Goal: Transaction & Acquisition: Purchase product/service

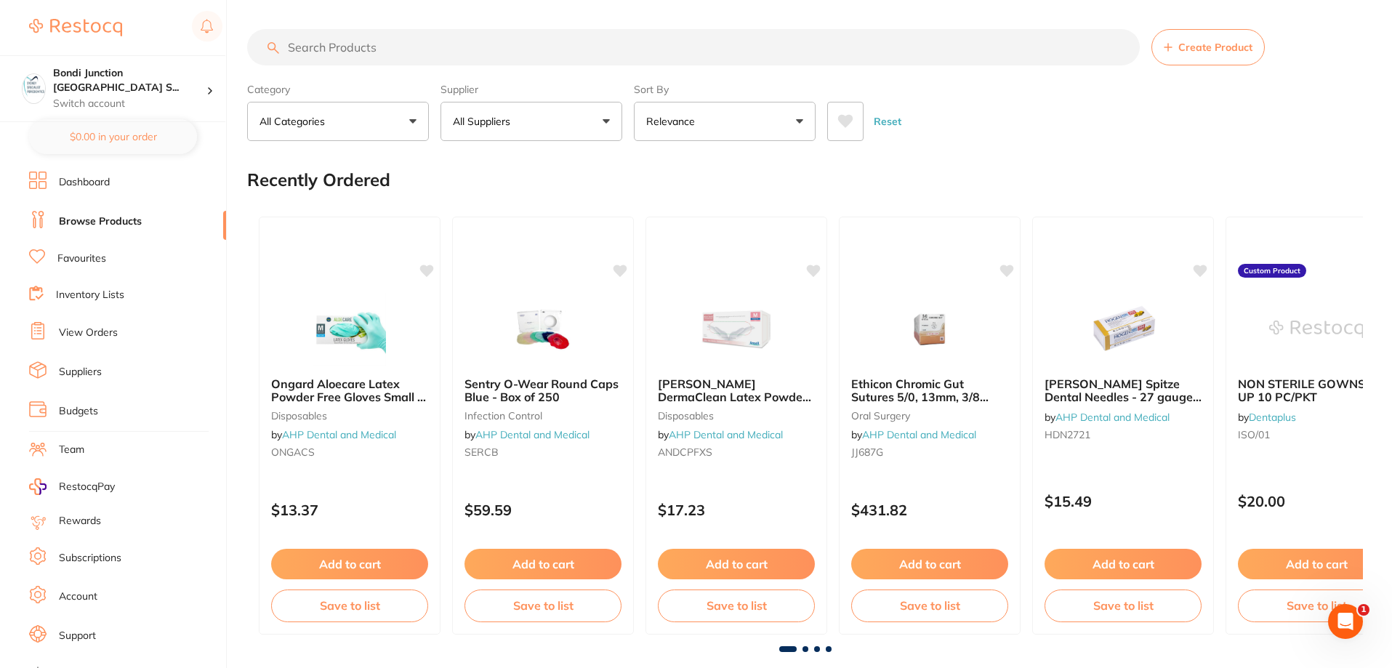
click at [320, 48] on input "search" at bounding box center [693, 47] width 893 height 36
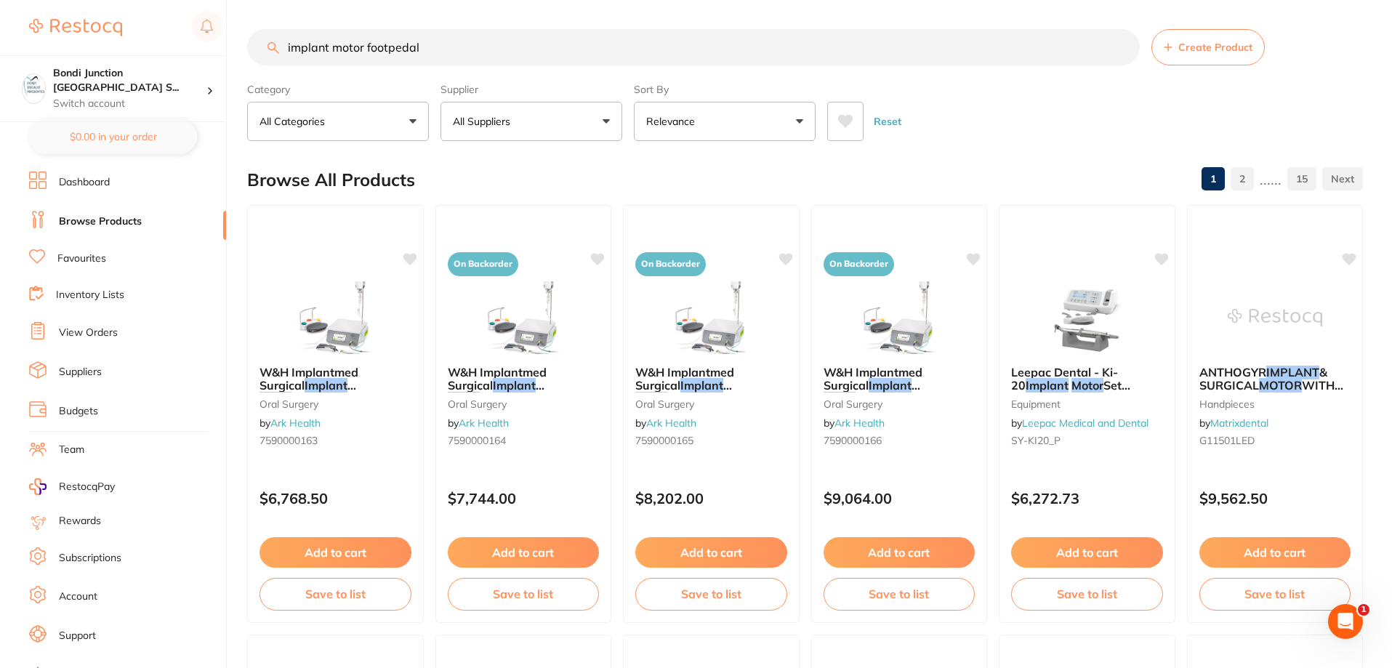
type input "implant motor footpedal"
click at [609, 123] on button "All Suppliers" at bounding box center [532, 121] width 182 height 39
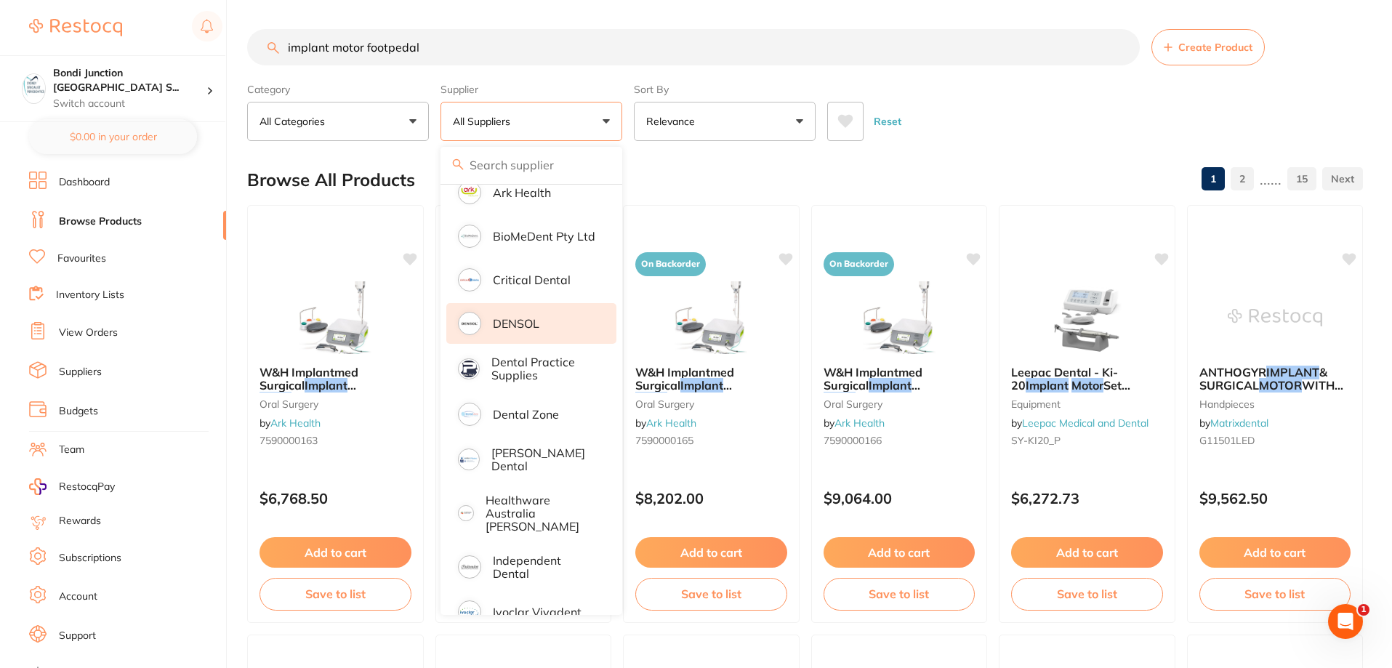
scroll to position [291, 0]
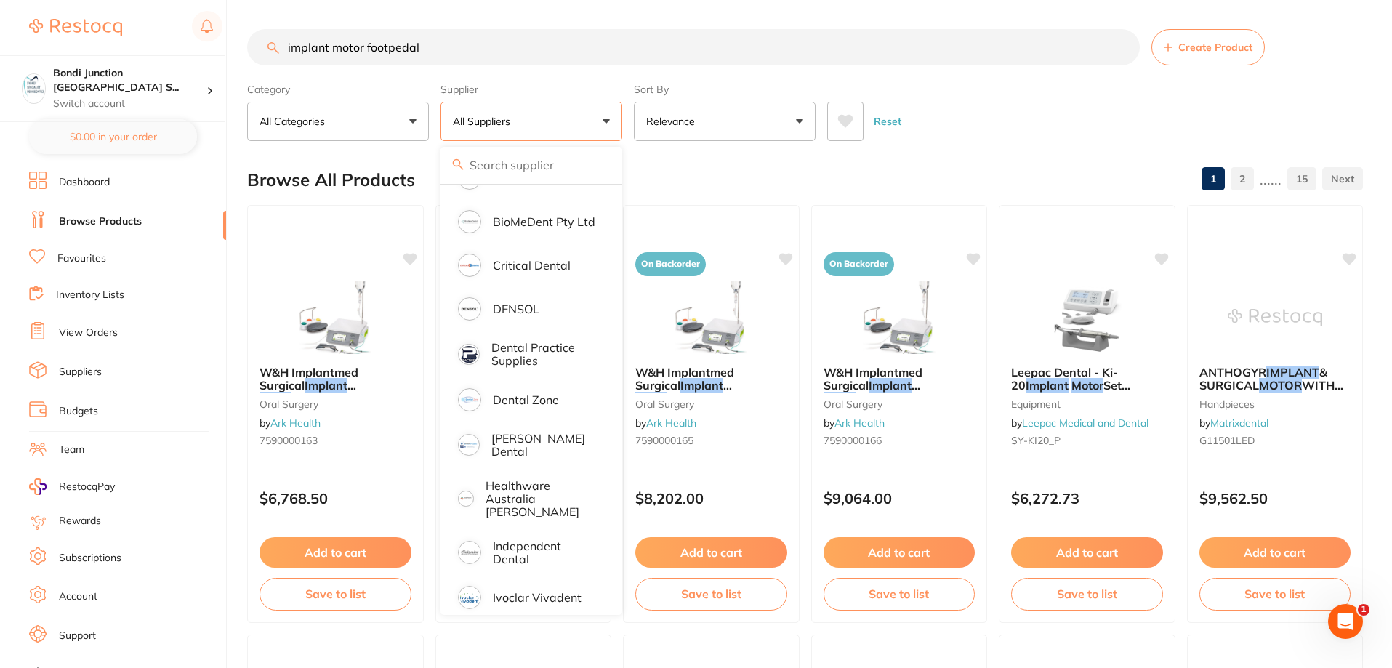
click at [98, 368] on link "Suppliers" at bounding box center [80, 372] width 43 height 15
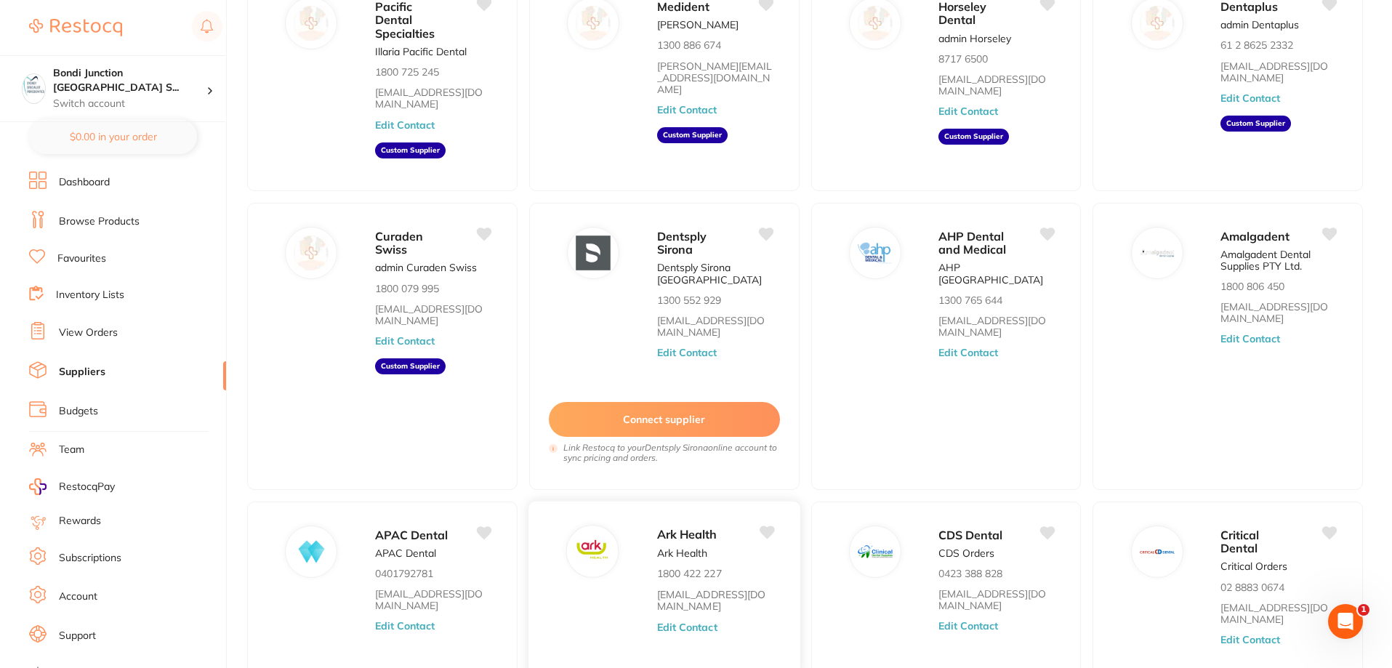
scroll to position [245, 0]
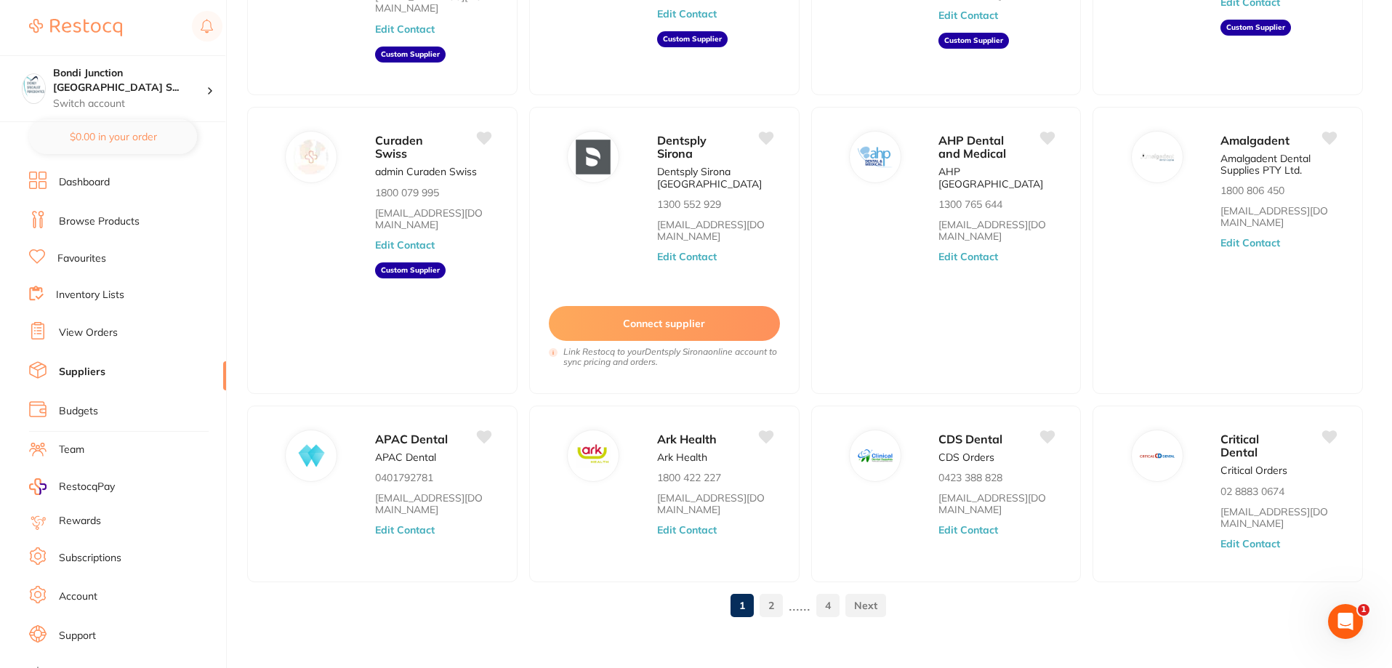
click at [772, 592] on link "2" at bounding box center [771, 605] width 23 height 29
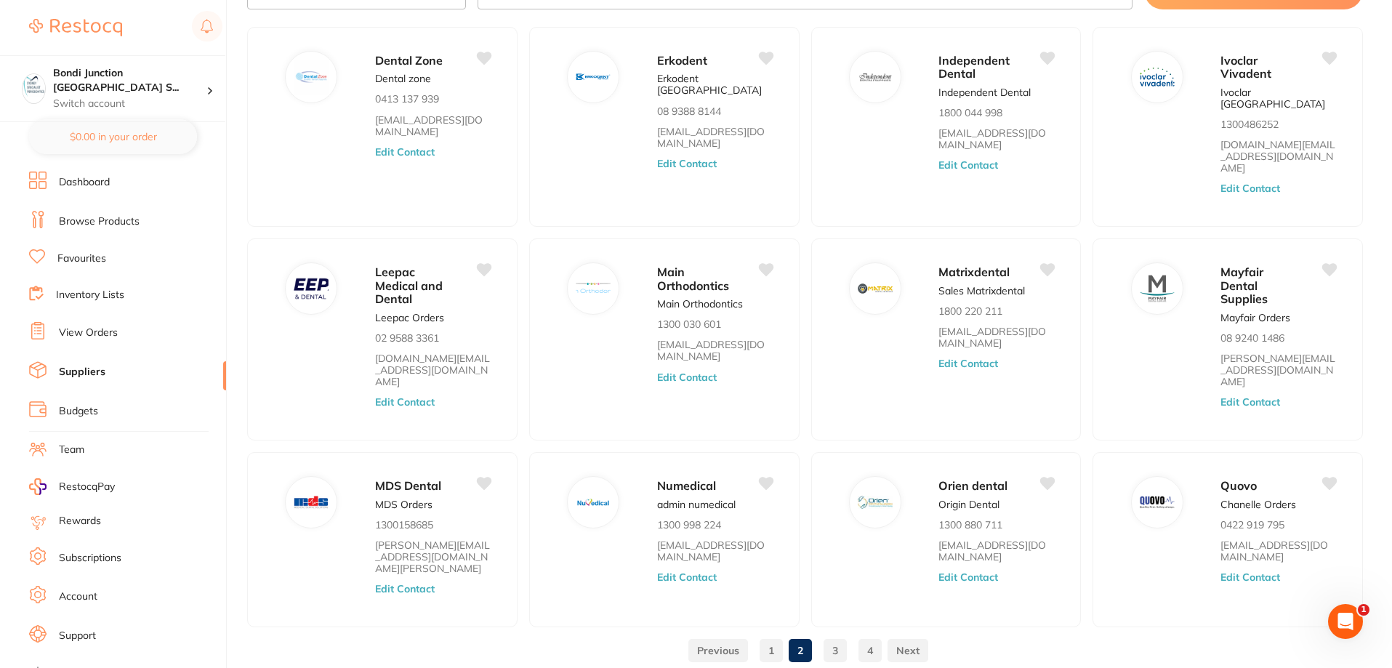
click at [832, 636] on link "3" at bounding box center [835, 650] width 23 height 29
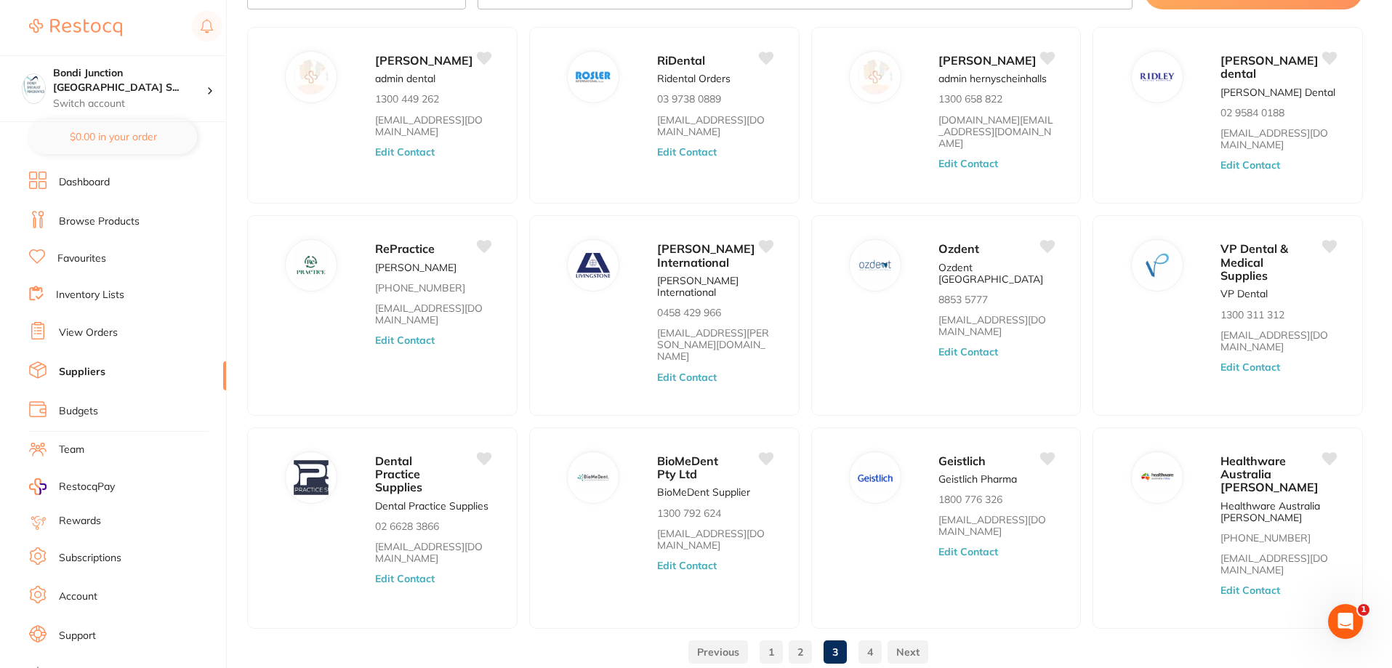
click at [870, 642] on link "4" at bounding box center [870, 652] width 23 height 29
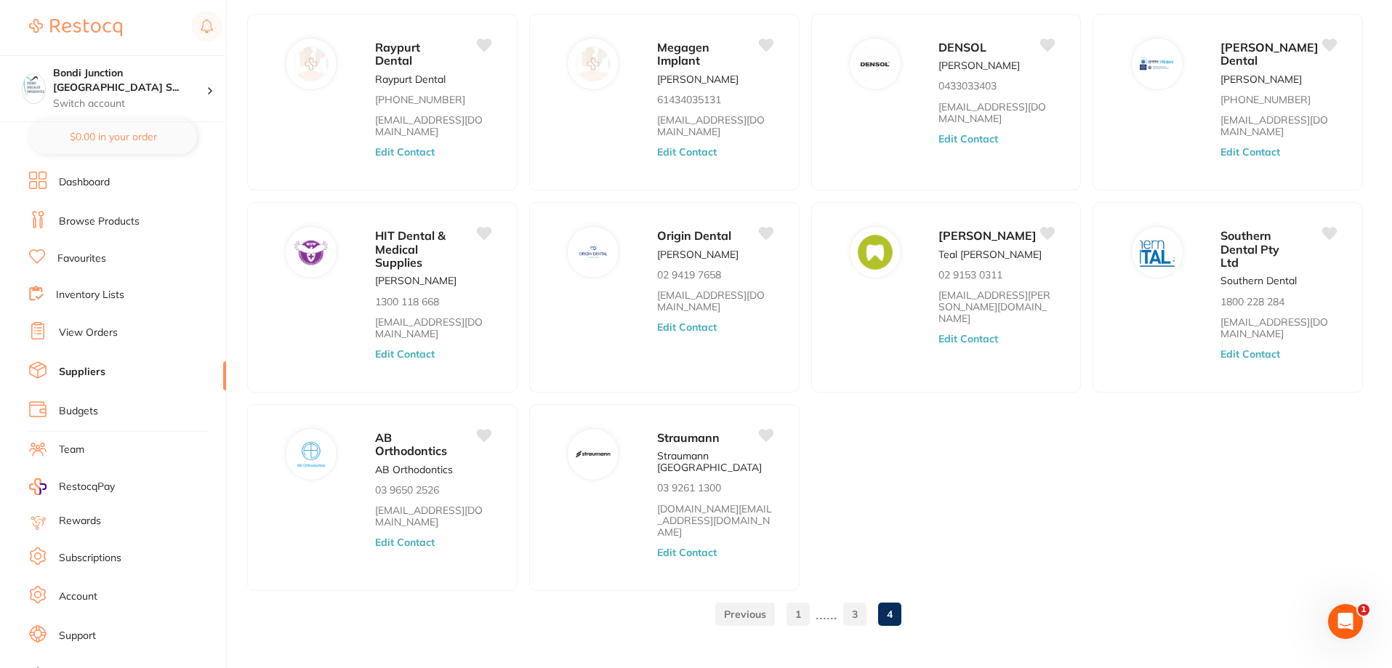
click at [889, 600] on link "4" at bounding box center [889, 614] width 23 height 29
click at [115, 331] on link "View Orders" at bounding box center [88, 333] width 59 height 15
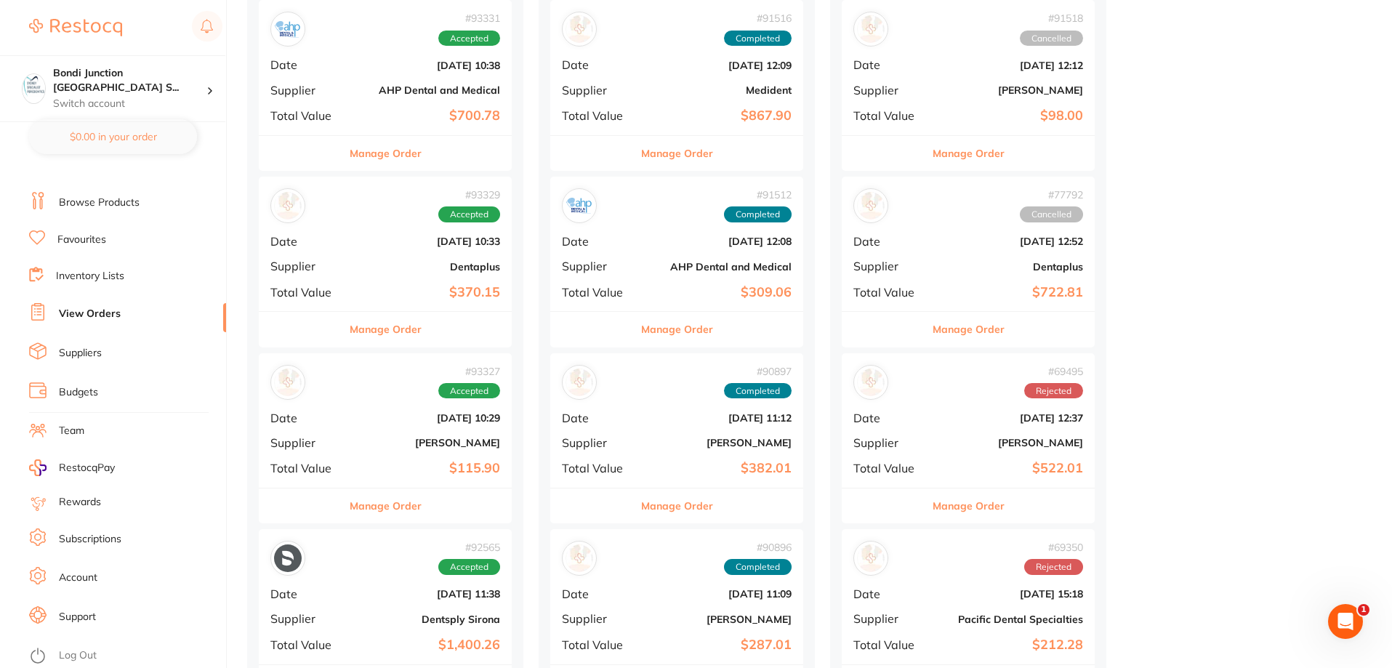
scroll to position [291, 0]
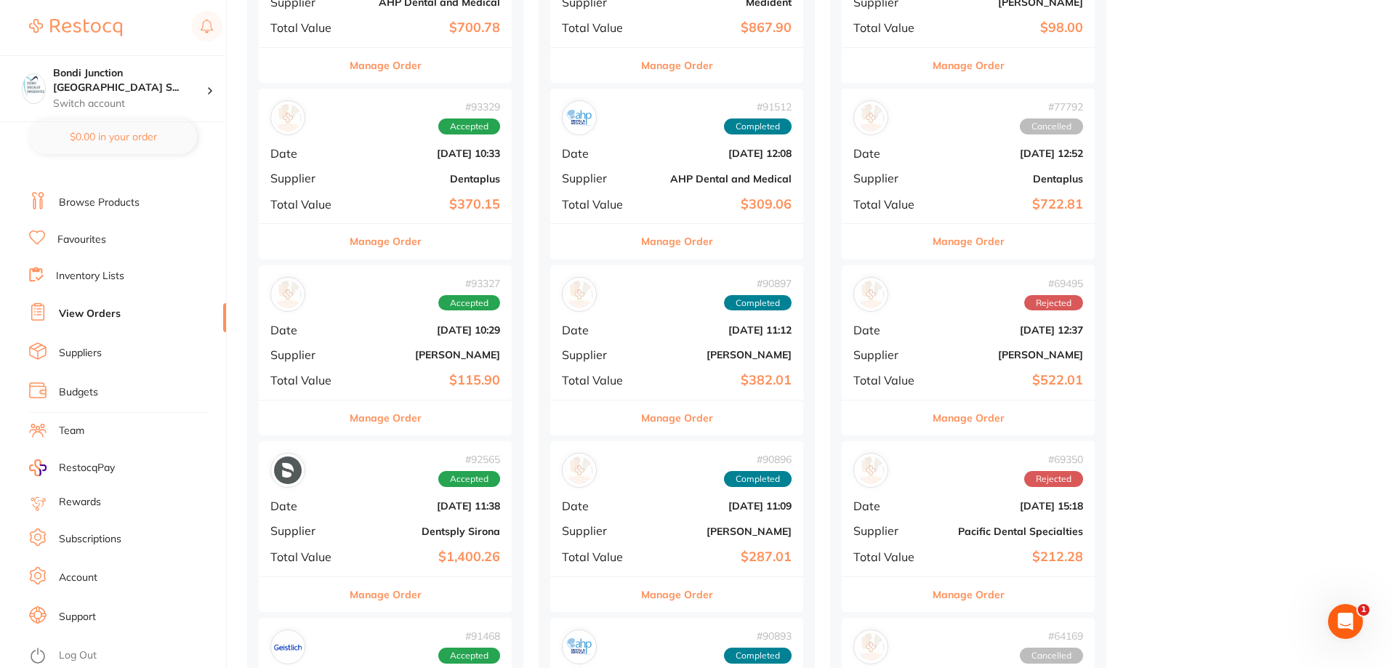
click at [83, 207] on link "Browse Products" at bounding box center [99, 203] width 81 height 15
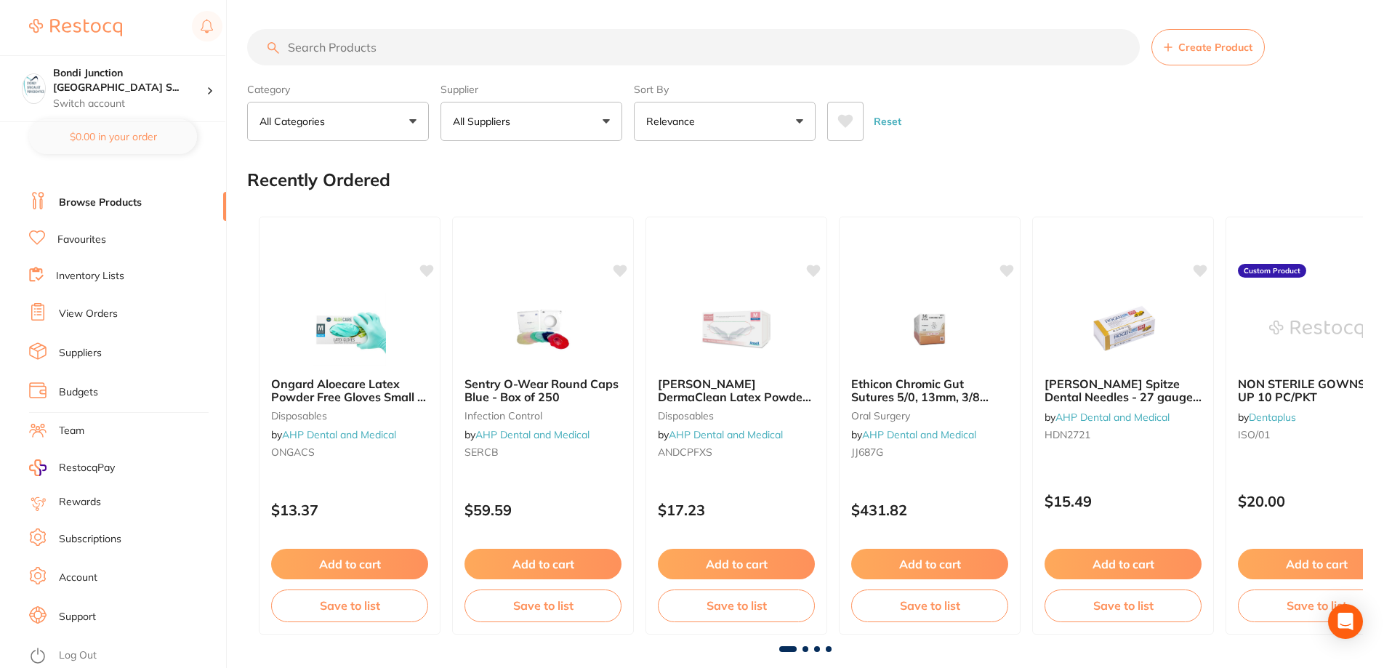
click at [306, 52] on input "search" at bounding box center [693, 47] width 893 height 36
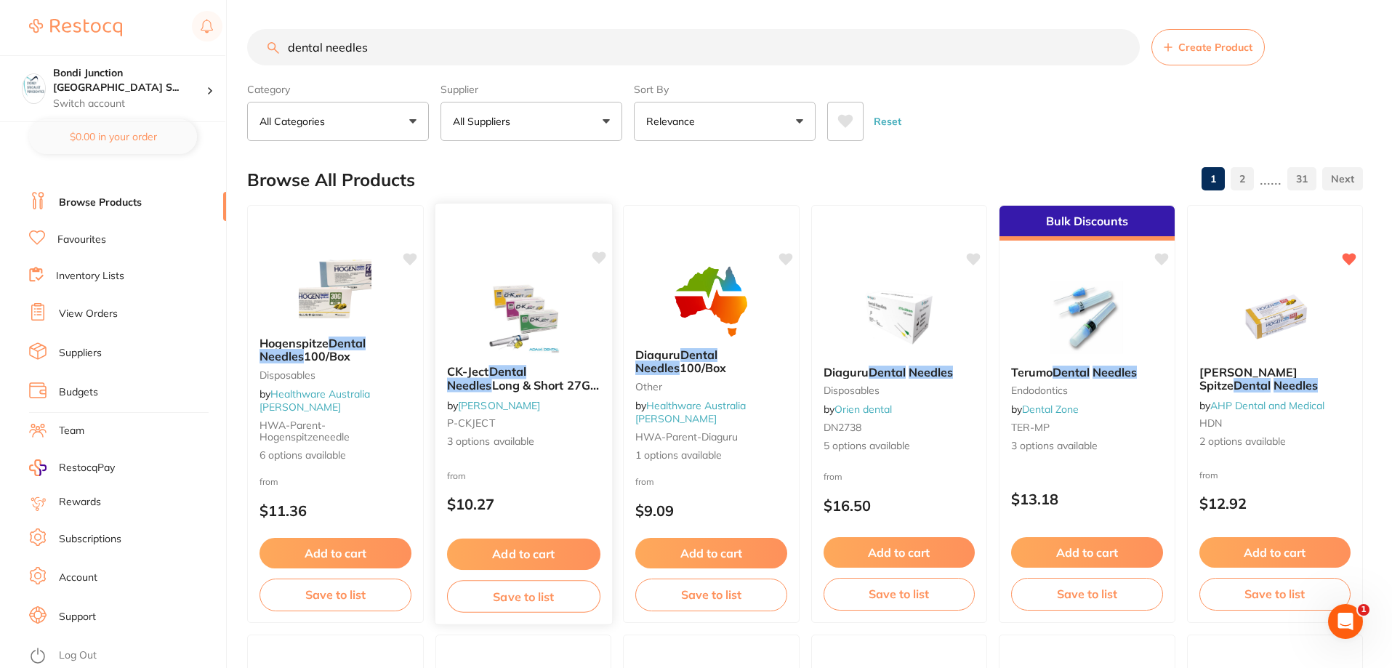
type input "dental needles"
click at [507, 377] on em "Dental" at bounding box center [508, 371] width 38 height 15
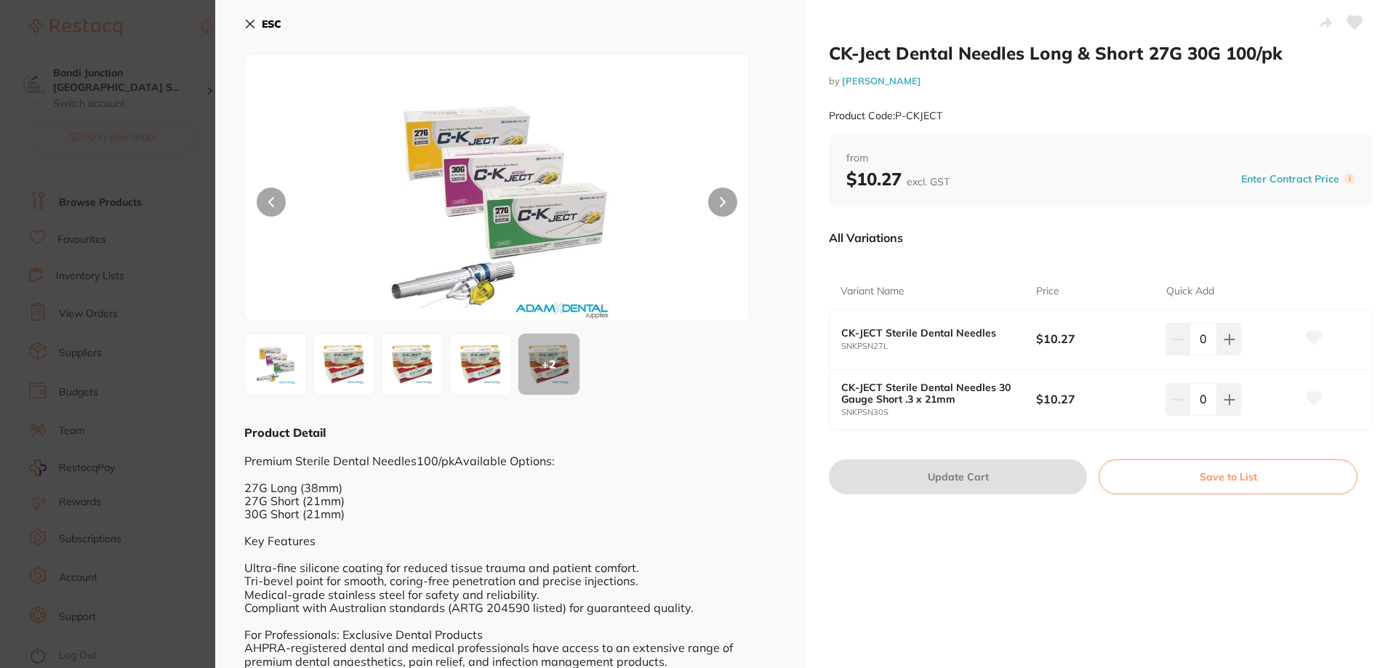
click at [249, 25] on icon at bounding box center [250, 24] width 8 height 8
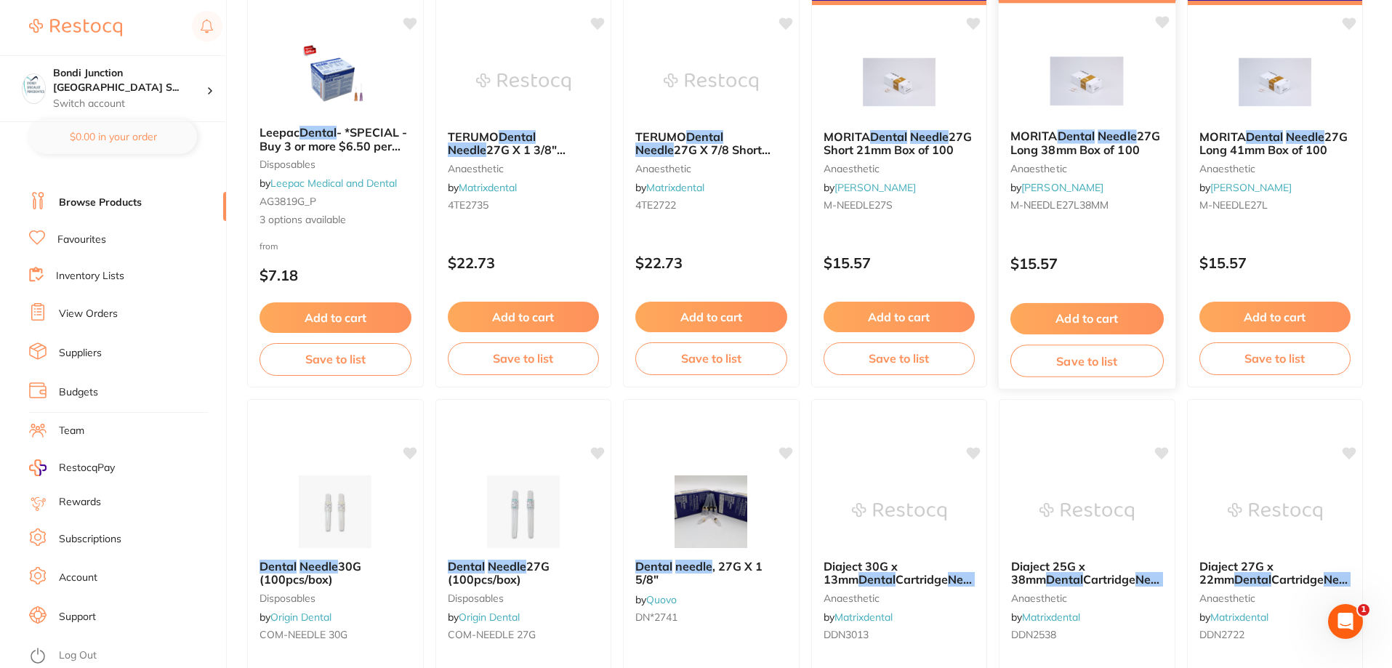
scroll to position [2159, 0]
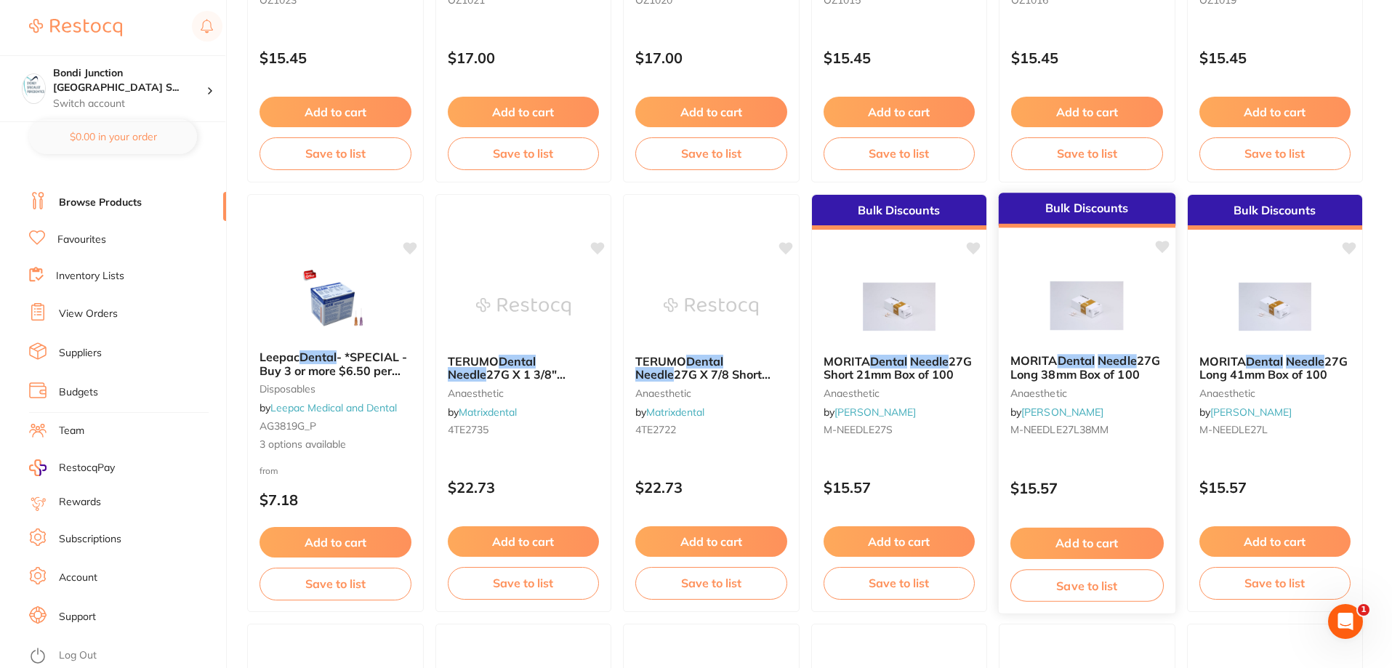
click at [1042, 364] on span "MORITA" at bounding box center [1034, 360] width 47 height 15
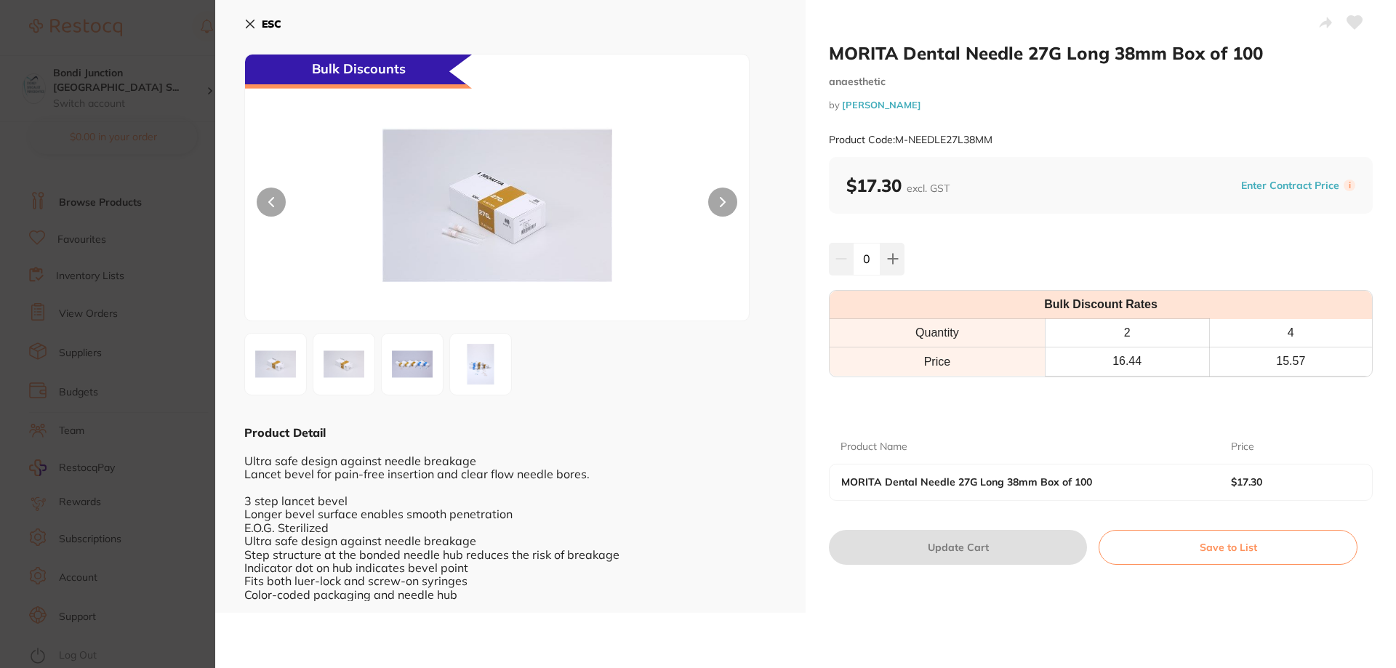
click at [252, 25] on icon at bounding box center [250, 24] width 8 height 8
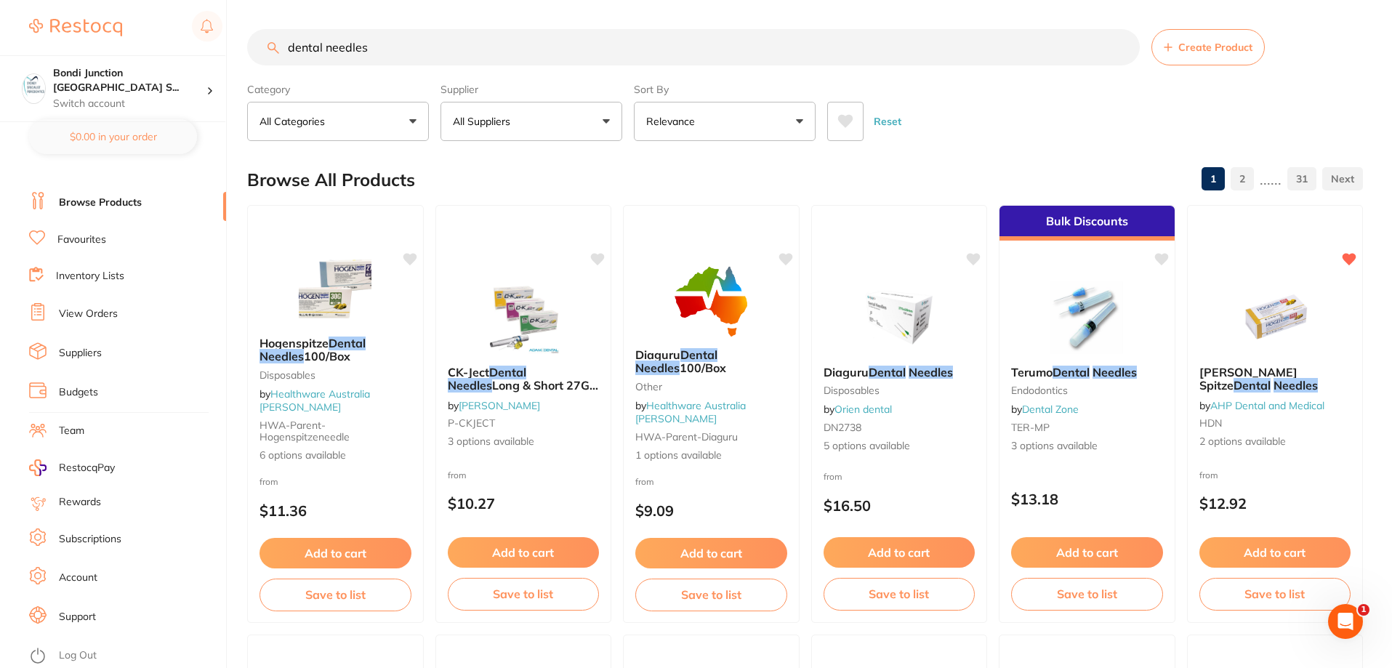
click at [1120, 50] on input "dental needles" at bounding box center [693, 47] width 893 height 36
click at [1120, 50] on input "search" at bounding box center [693, 47] width 893 height 36
